Goal: Check status: Check status

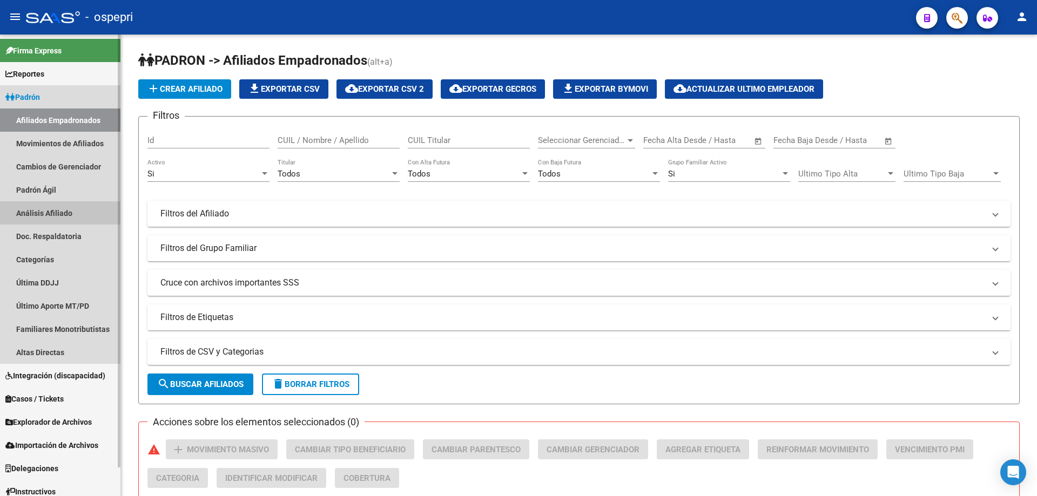
click at [55, 206] on link "Análisis Afiliado" at bounding box center [60, 212] width 120 height 23
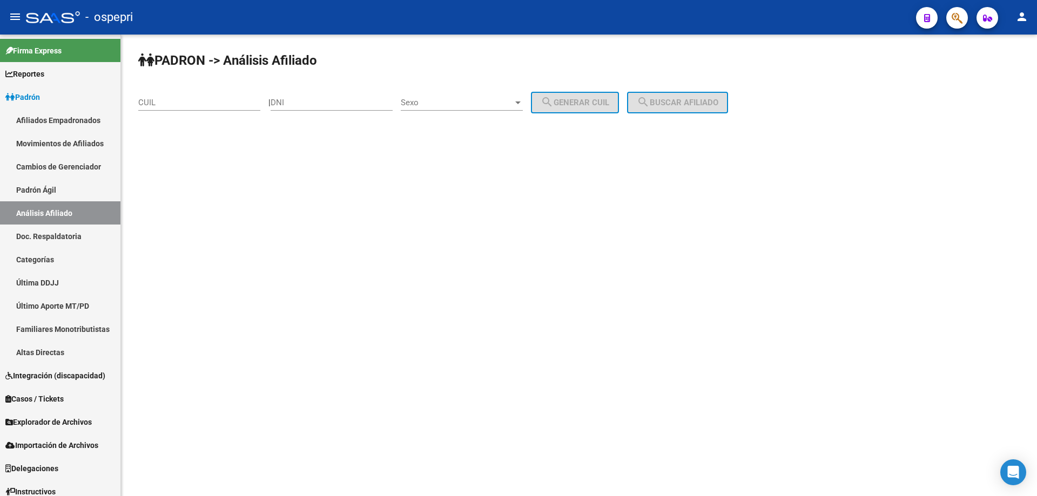
click at [340, 91] on div "DNI" at bounding box center [332, 98] width 122 height 23
paste input "42449033"
type input "42449033"
click at [484, 102] on span "Sexo" at bounding box center [457, 103] width 112 height 10
drag, startPoint x: 469, startPoint y: 109, endPoint x: 589, endPoint y: 120, distance: 120.5
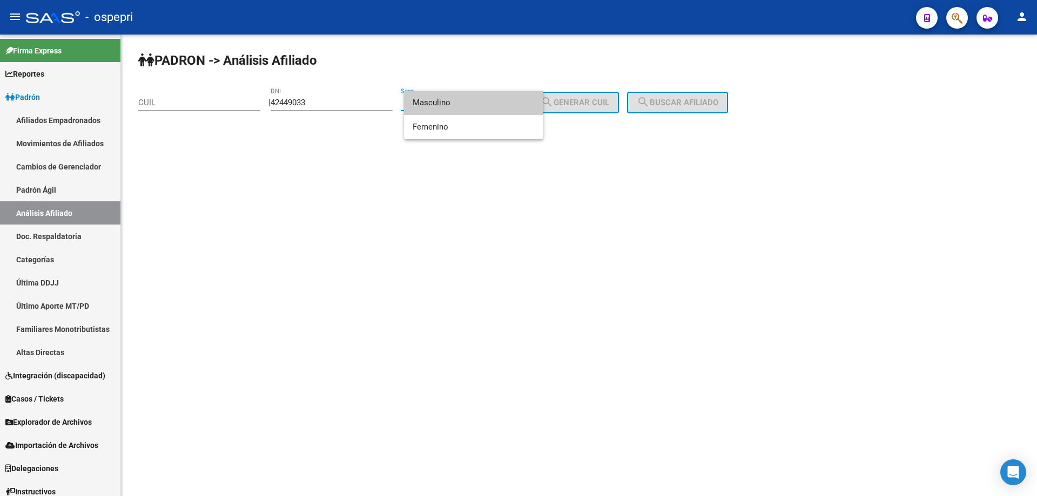
click at [471, 108] on span "Masculino" at bounding box center [474, 103] width 122 height 24
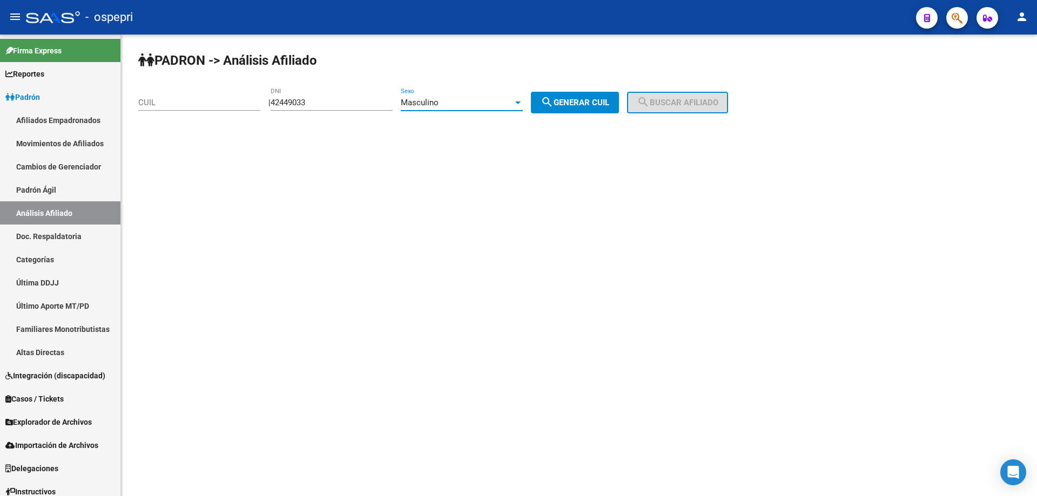
click at [601, 102] on span "search Generar CUIL" at bounding box center [575, 103] width 69 height 10
type input "20-42449033-5"
click at [669, 101] on span "search Buscar afiliado" at bounding box center [678, 103] width 82 height 10
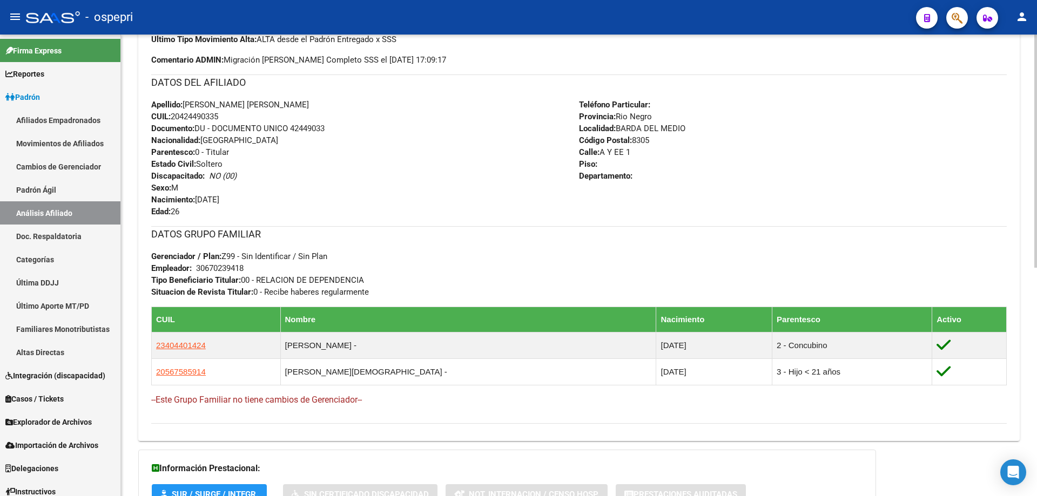
scroll to position [453, 0]
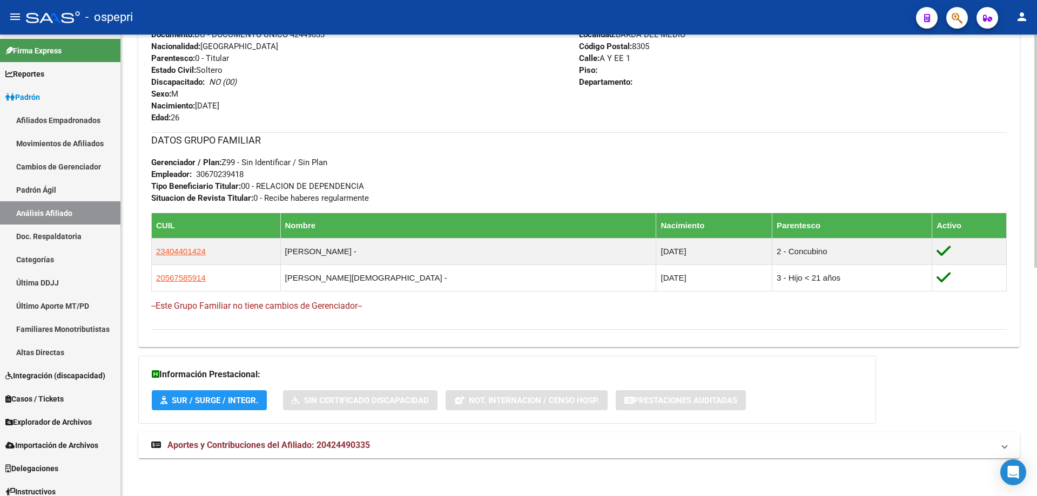
click at [306, 440] on span "Aportes y Contribuciones del Afiliado: 20424490335" at bounding box center [268, 445] width 203 height 10
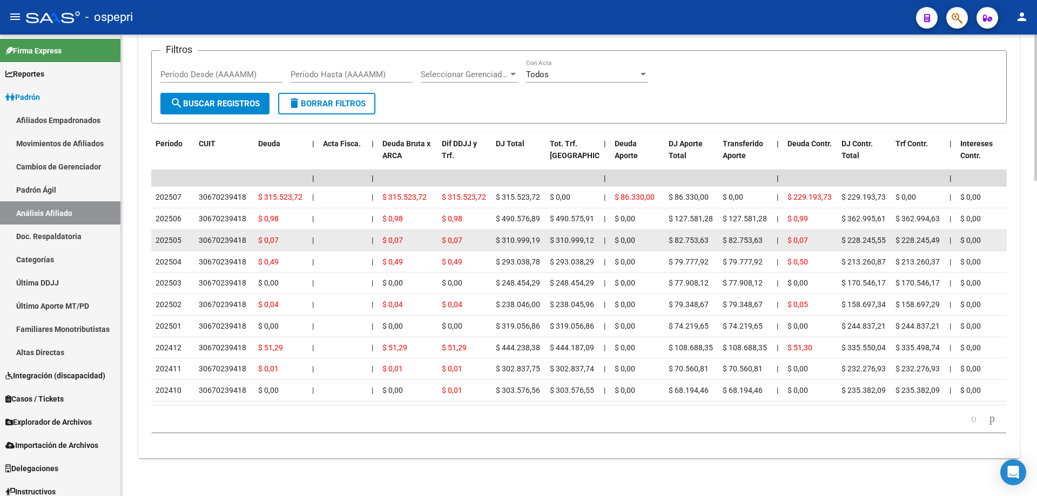
scroll to position [850, 0]
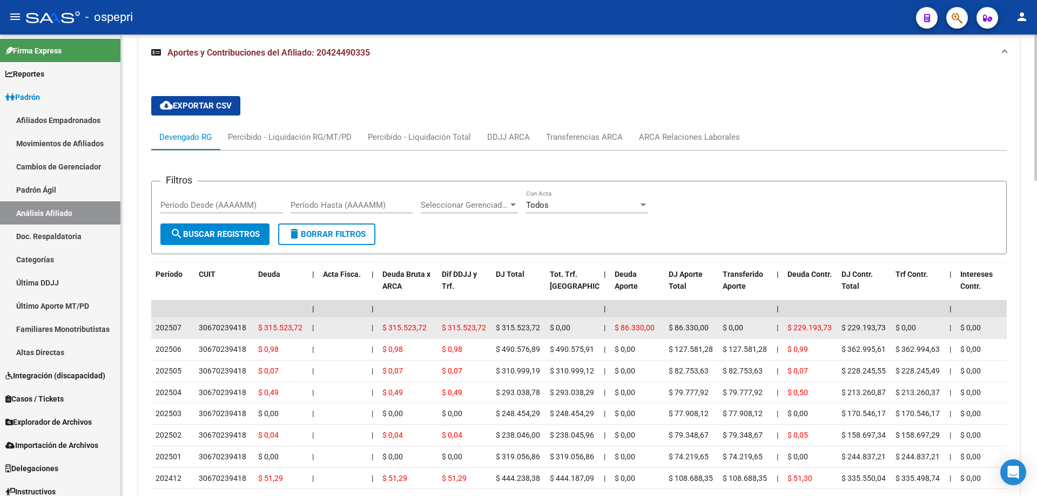
click at [219, 330] on div "30670239418" at bounding box center [223, 328] width 48 height 12
copy div "30670239418"
